Goal: Task Accomplishment & Management: Use online tool/utility

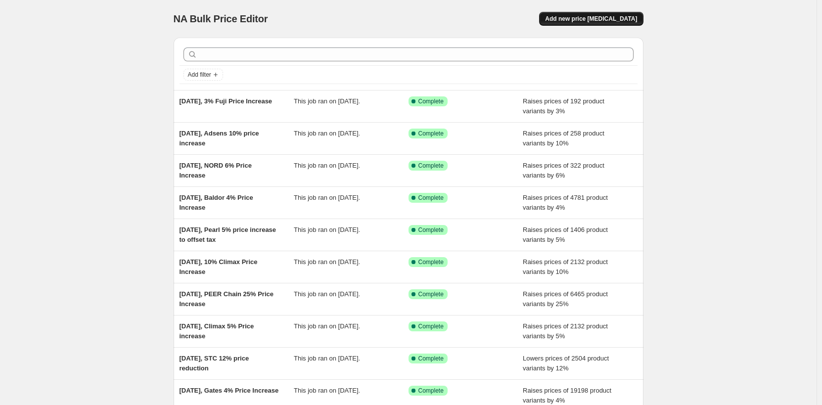
click at [627, 25] on button "Add new price [MEDICAL_DATA]" at bounding box center [591, 19] width 104 height 14
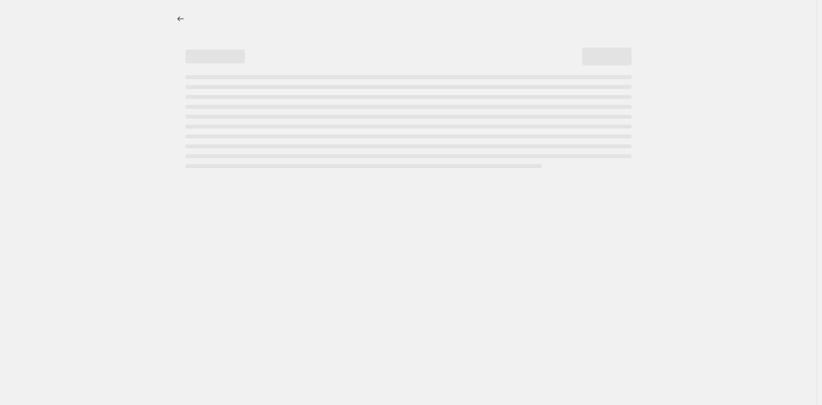
select select "percentage"
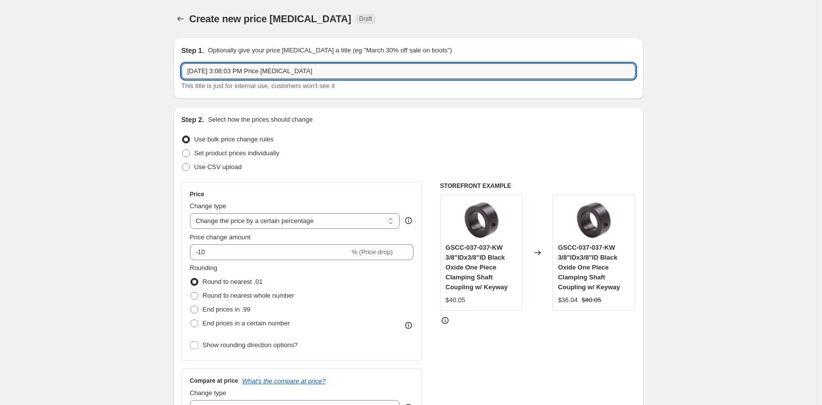
drag, startPoint x: 233, startPoint y: 72, endPoint x: 597, endPoint y: 40, distance: 364.8
click at [553, 51] on div "Step 1. Optionally give your price [MEDICAL_DATA] a title (eg "March 30% off sa…" at bounding box center [408, 67] width 454 height 45
type input "[DATE], PEER Bearing 20% Price Increase"
click at [227, 221] on select "Change the price to a certain amount Change the price by a certain amount Chang…" at bounding box center [295, 221] width 210 height 16
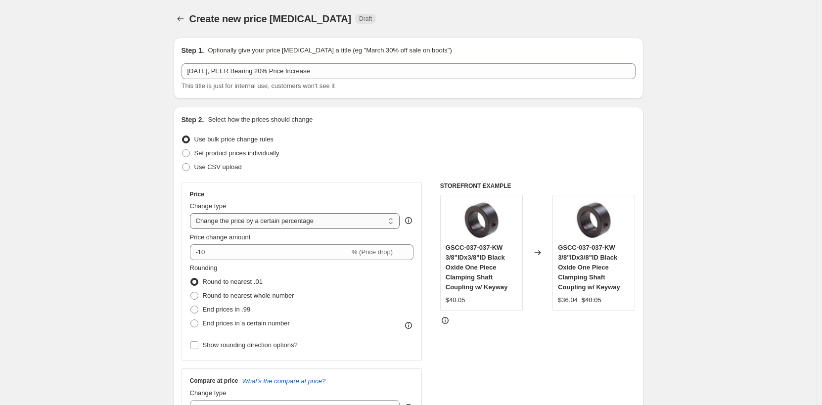
click at [227, 221] on select "Change the price to a certain amount Change the price by a certain amount Chang…" at bounding box center [295, 221] width 210 height 16
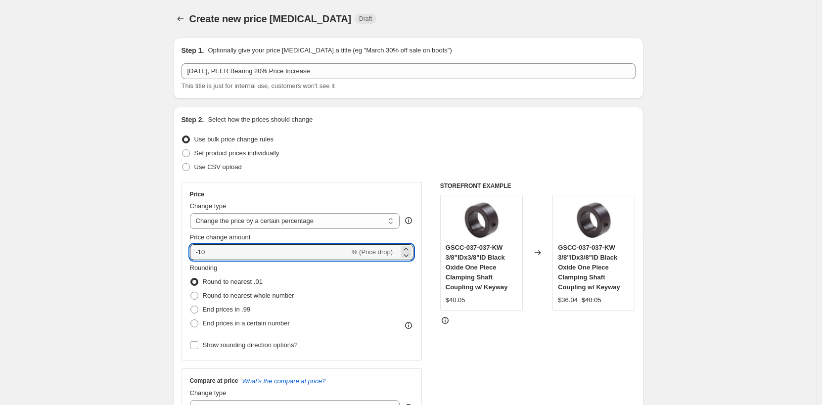
drag, startPoint x: 241, startPoint y: 250, endPoint x: 171, endPoint y: 250, distance: 69.7
type input "20"
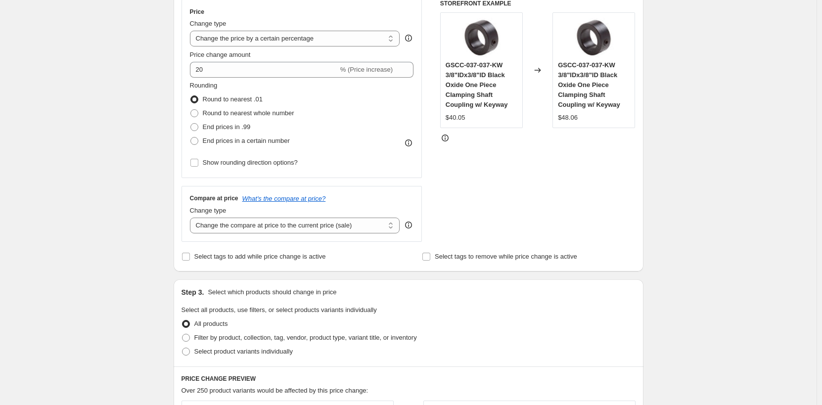
scroll to position [247, 0]
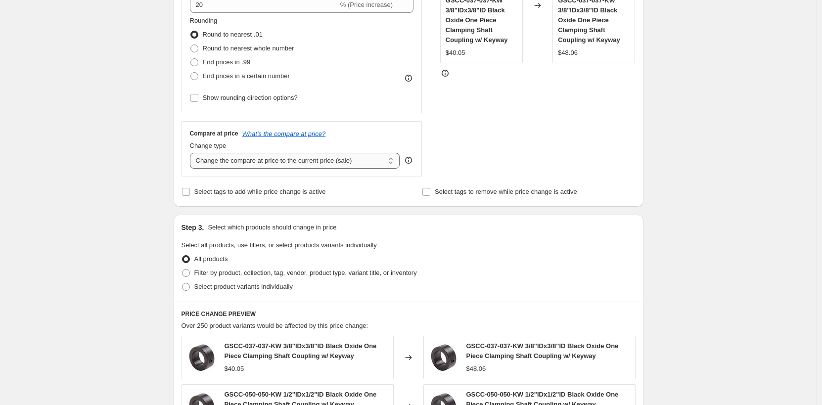
click at [271, 163] on select "Change the compare at price to the current price (sale) Change the compare at p…" at bounding box center [295, 161] width 210 height 16
select select "remove"
click at [192, 153] on select "Change the compare at price to the current price (sale) Change the compare at p…" at bounding box center [295, 161] width 210 height 16
click at [99, 250] on div "Create new price [MEDICAL_DATA]. This page is ready Create new price [MEDICAL_D…" at bounding box center [408, 255] width 816 height 1004
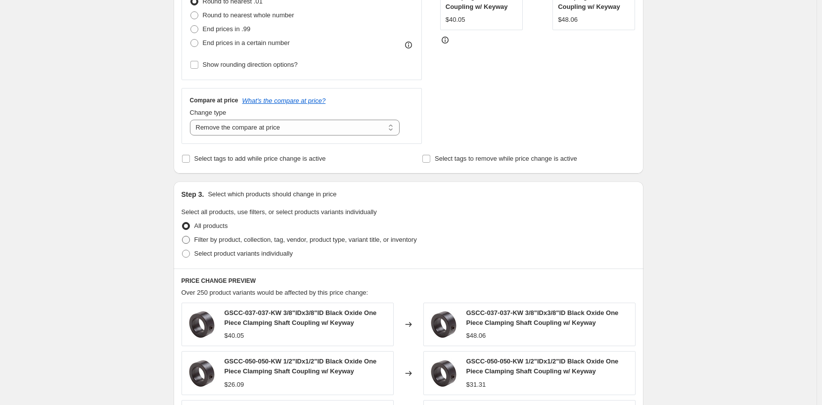
scroll to position [297, 0]
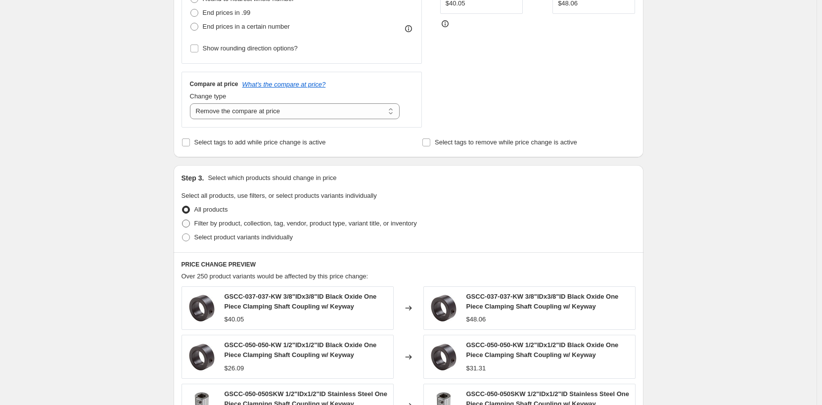
click at [206, 222] on span "Filter by product, collection, tag, vendor, product type, variant title, or inv…" at bounding box center [305, 222] width 222 height 7
click at [182, 220] on input "Filter by product, collection, tag, vendor, product type, variant title, or inv…" at bounding box center [182, 219] width 0 height 0
radio input "true"
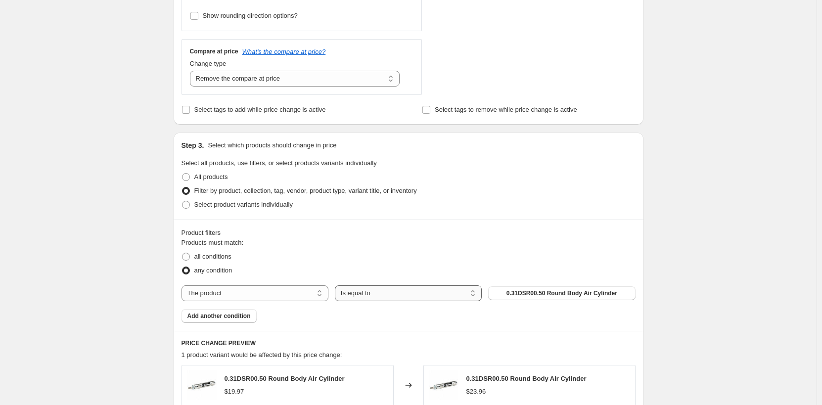
scroll to position [346, 0]
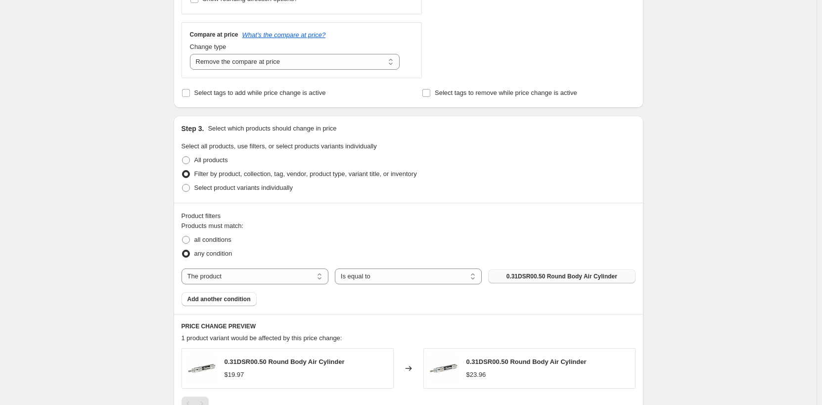
click at [569, 279] on span "0.31DSR00.50 Round Body Air Cylinder" at bounding box center [561, 276] width 111 height 8
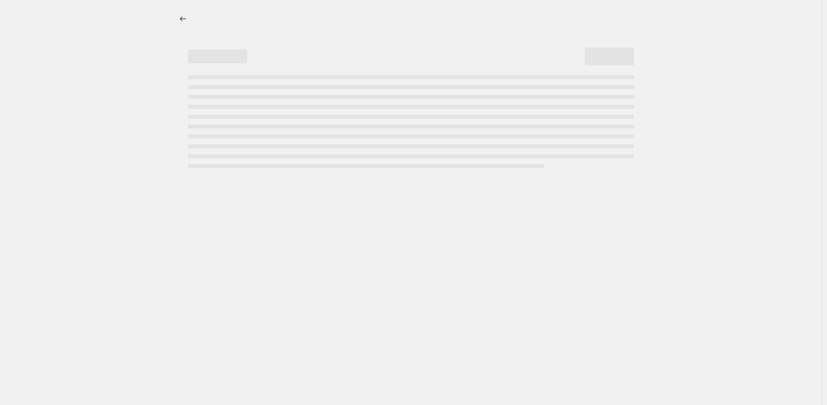
select select "percentage"
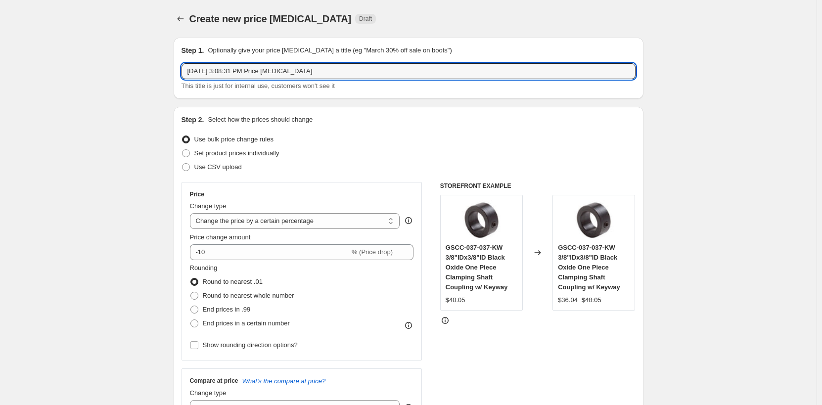
drag, startPoint x: 229, startPoint y: 71, endPoint x: 604, endPoint y: 51, distance: 375.3
click at [585, 60] on div "Step 1. Optionally give your price change job a title (eg "March 30% off sale o…" at bounding box center [408, 67] width 454 height 45
type input "[DATE], PEER Bearing 20% Price Increase"
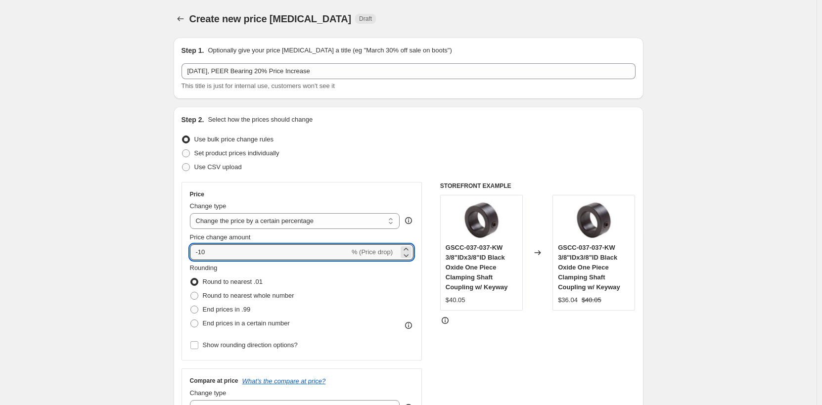
drag, startPoint x: 223, startPoint y: 248, endPoint x: 138, endPoint y: 249, distance: 85.5
type input "20"
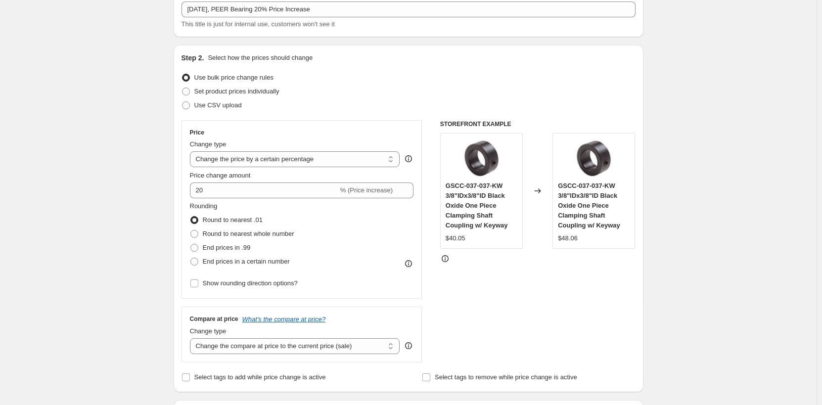
scroll to position [99, 0]
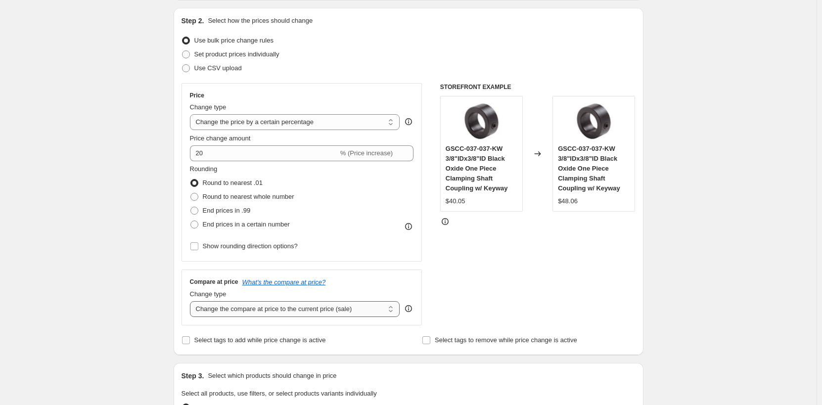
click at [230, 313] on select "Change the compare at price to the current price (sale) Change the compare at p…" at bounding box center [295, 309] width 210 height 16
select select "remove"
click at [192, 301] on select "Change the compare at price to the current price (sale) Change the compare at p…" at bounding box center [295, 309] width 210 height 16
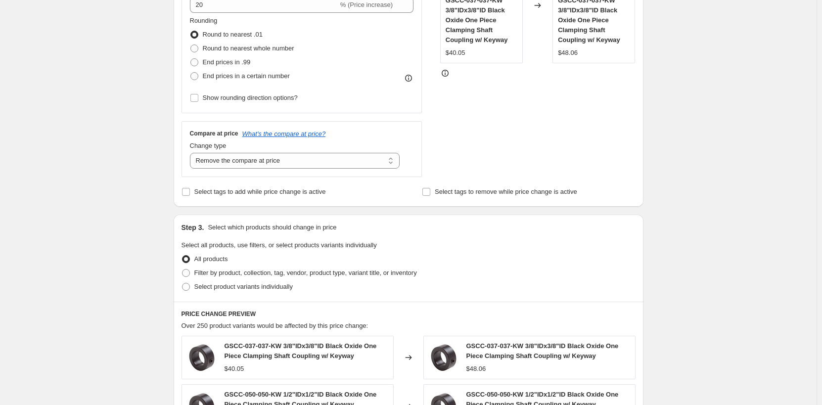
click at [125, 276] on div "Create new price [MEDICAL_DATA]. This page is ready Create new price [MEDICAL_D…" at bounding box center [408, 255] width 816 height 1004
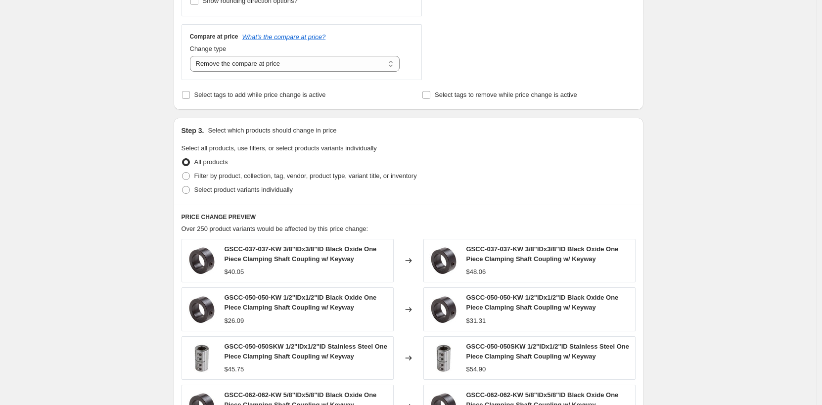
scroll to position [346, 0]
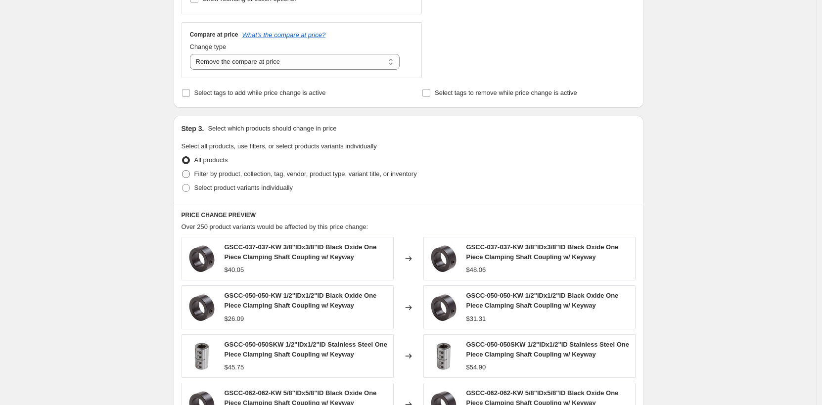
click at [190, 172] on span at bounding box center [186, 174] width 8 height 8
click at [182, 171] on input "Filter by product, collection, tag, vendor, product type, variant title, or inv…" at bounding box center [182, 170] width 0 height 0
radio input "true"
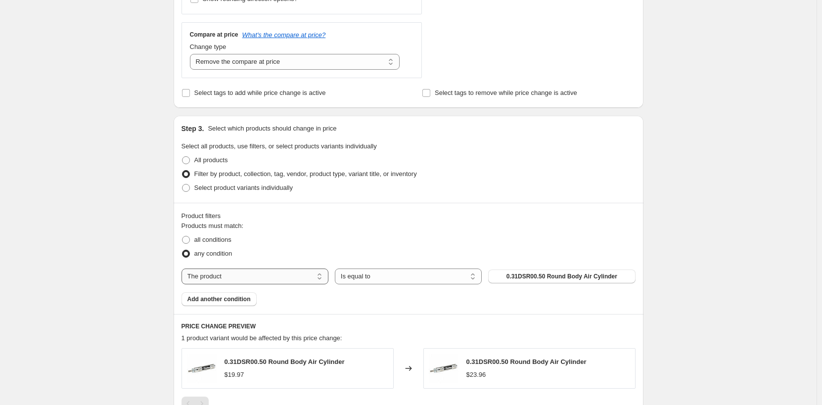
click at [281, 276] on select "The product The product's collection The product's tag The product's vendor The…" at bounding box center [254, 276] width 147 height 16
select select "vendor"
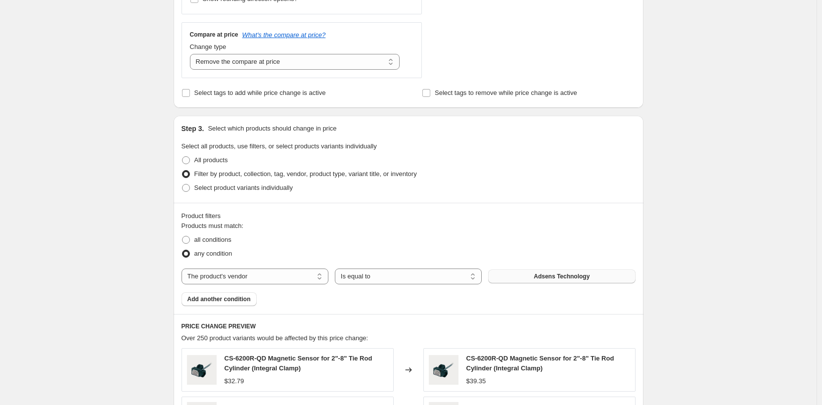
click at [538, 281] on button "Adsens Technology" at bounding box center [561, 276] width 147 height 14
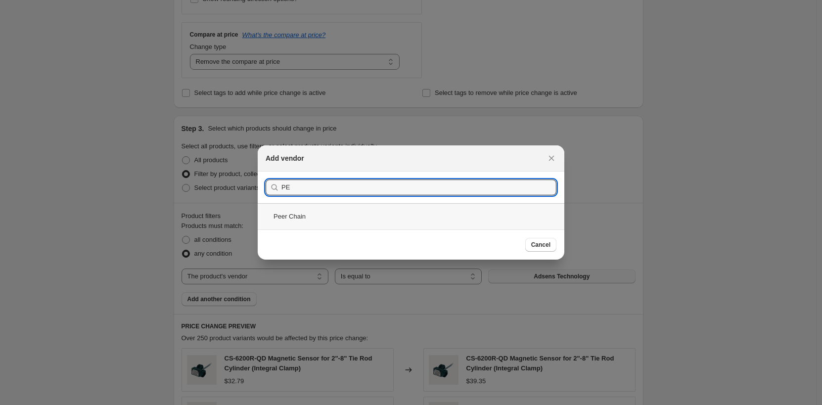
type input "P"
type input "Peer Bearing"
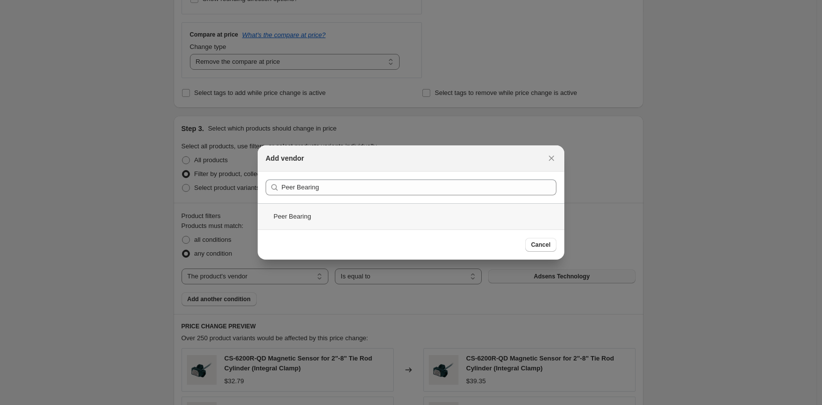
click at [325, 213] on div "Peer Bearing" at bounding box center [411, 216] width 307 height 26
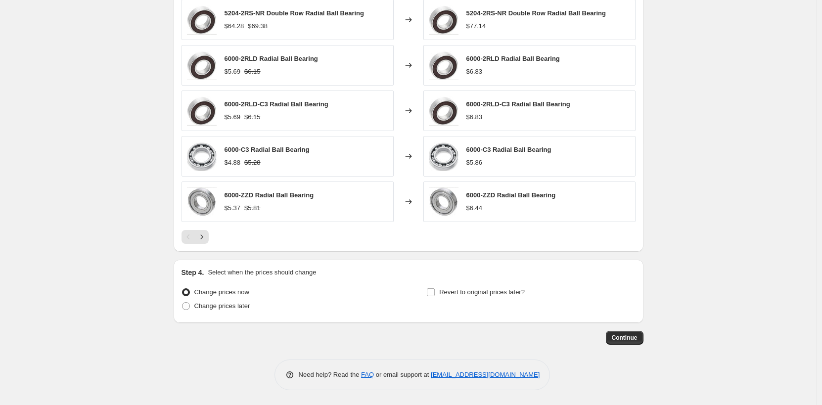
scroll to position [695, 0]
click at [624, 341] on span "Continue" at bounding box center [625, 338] width 26 height 8
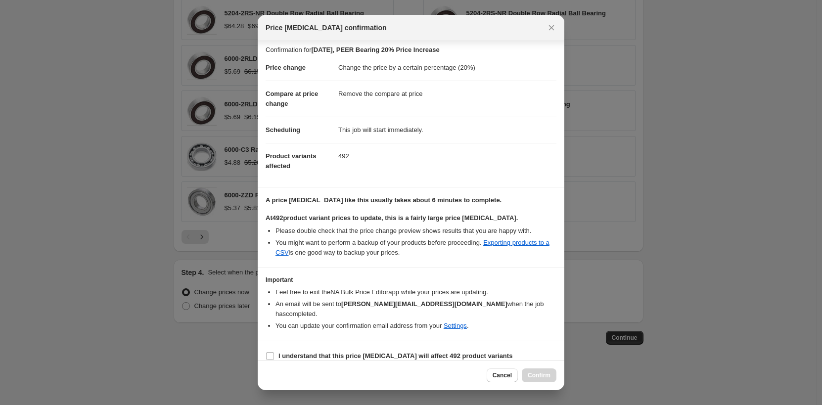
scroll to position [5, 0]
click at [266, 351] on input "I understand that this price change job will affect 492 product variants" at bounding box center [270, 355] width 8 height 8
checkbox input "true"
click at [537, 380] on button "Confirm" at bounding box center [539, 375] width 35 height 14
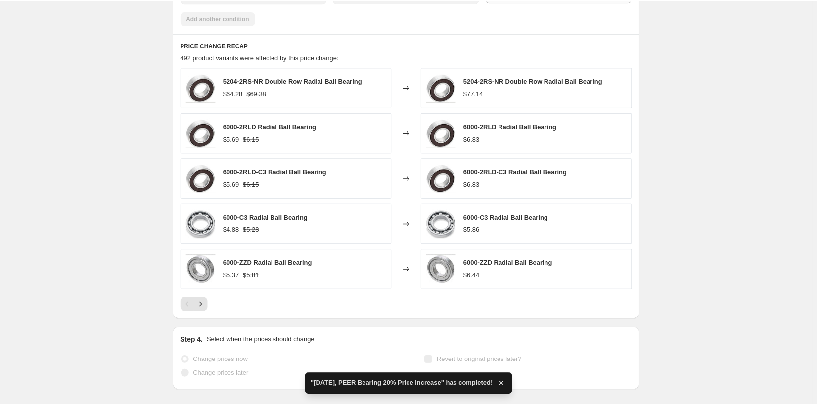
scroll to position [744, 0]
